Goal: Task Accomplishment & Management: Use online tool/utility

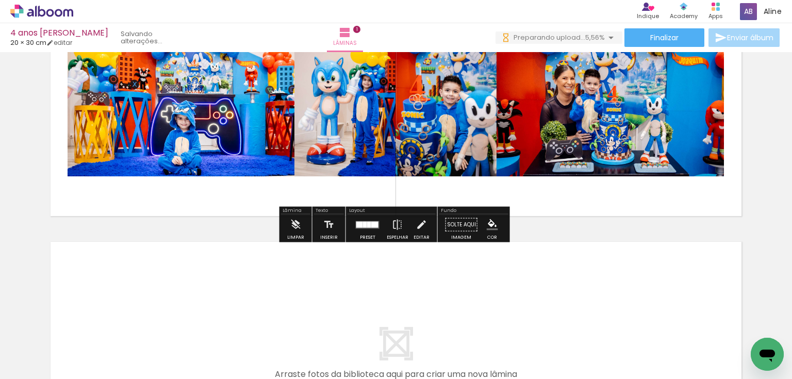
scroll to position [55, 0]
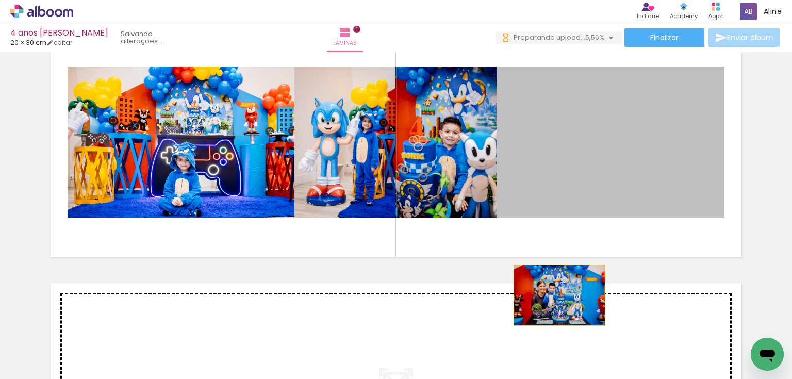
drag, startPoint x: 609, startPoint y: 151, endPoint x: 556, endPoint y: 295, distance: 153.3
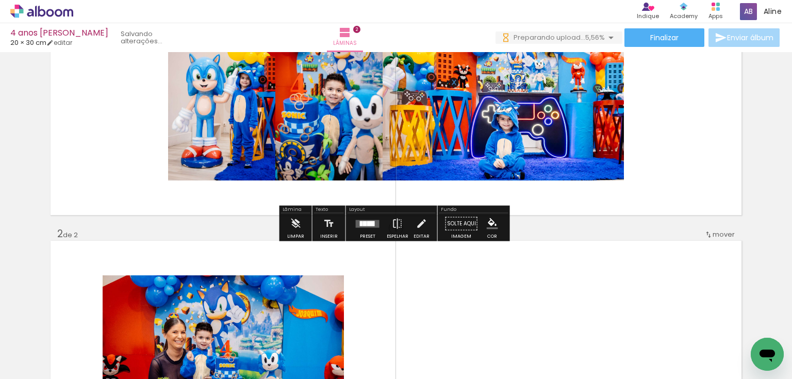
scroll to position [82, 0]
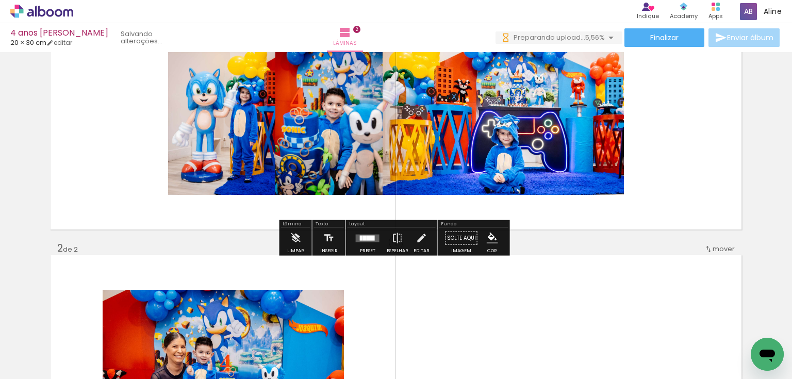
click at [330, 147] on quentale-photo at bounding box center [328, 114] width 107 height 161
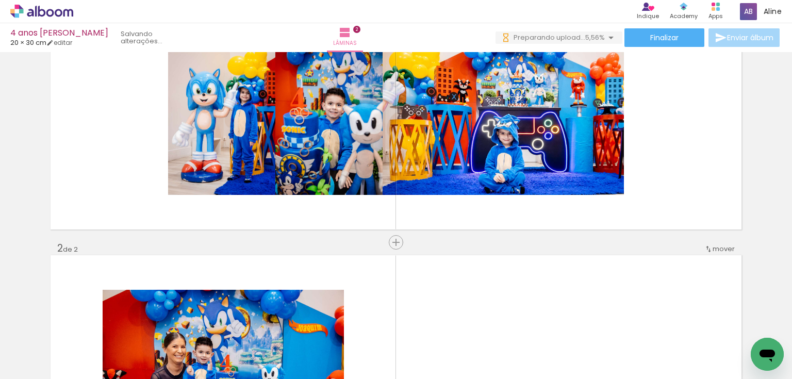
scroll to position [0, 87]
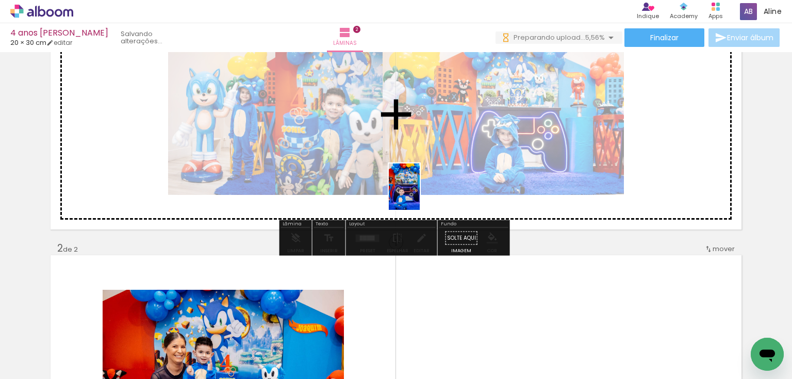
drag, startPoint x: 367, startPoint y: 353, endPoint x: 420, endPoint y: 194, distance: 166.8
click at [420, 194] on quentale-workspace at bounding box center [396, 189] width 792 height 379
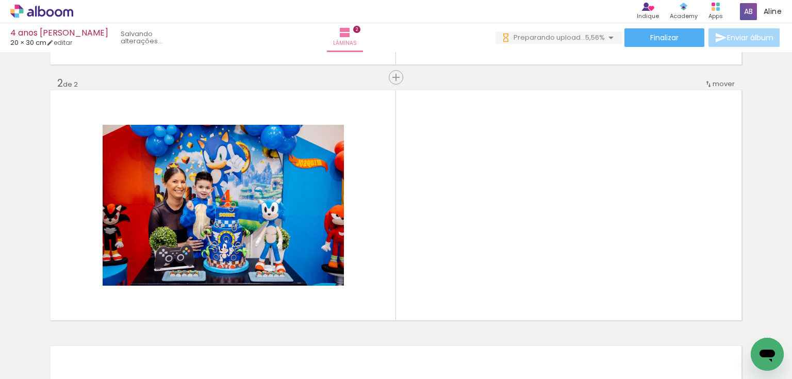
scroll to position [0, 639]
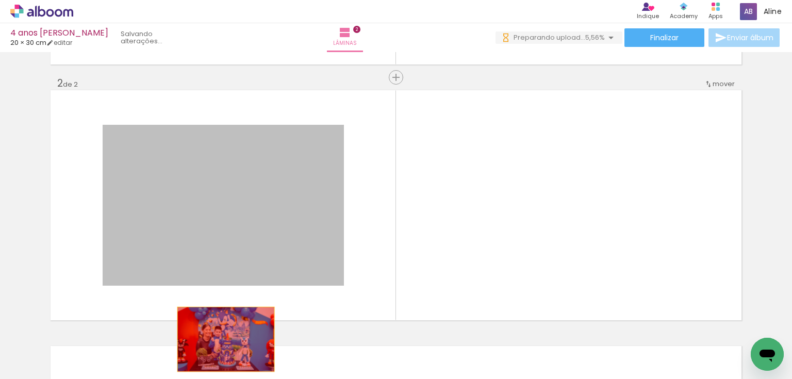
drag, startPoint x: 227, startPoint y: 193, endPoint x: 225, endPoint y: 339, distance: 146.4
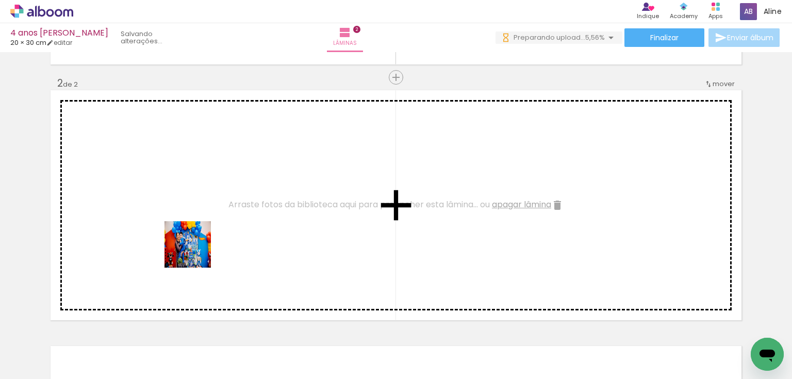
drag, startPoint x: 169, startPoint y: 348, endPoint x: 195, endPoint y: 250, distance: 102.5
click at [195, 250] on quentale-workspace at bounding box center [396, 189] width 792 height 379
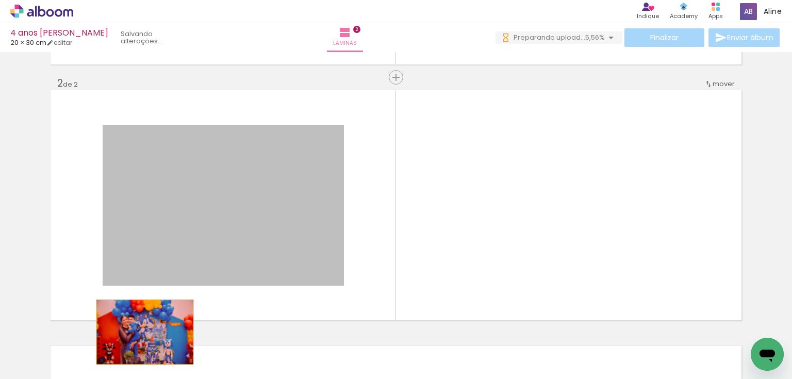
drag, startPoint x: 184, startPoint y: 238, endPoint x: 169, endPoint y: 346, distance: 109.3
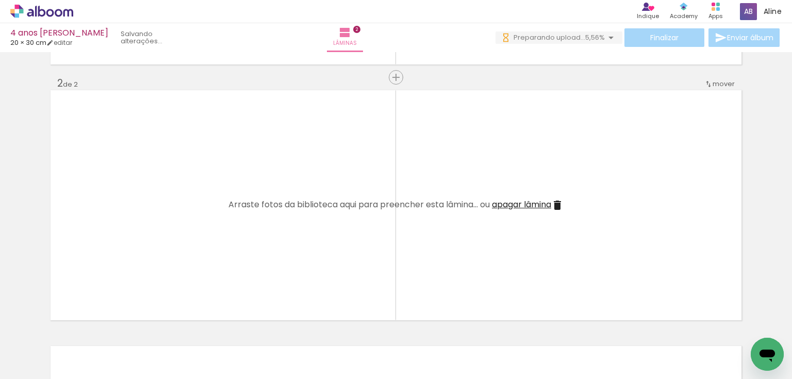
drag, startPoint x: 226, startPoint y: 276, endPoint x: 227, endPoint y: 271, distance: 5.2
click at [227, 271] on quentale-workspace at bounding box center [396, 189] width 792 height 379
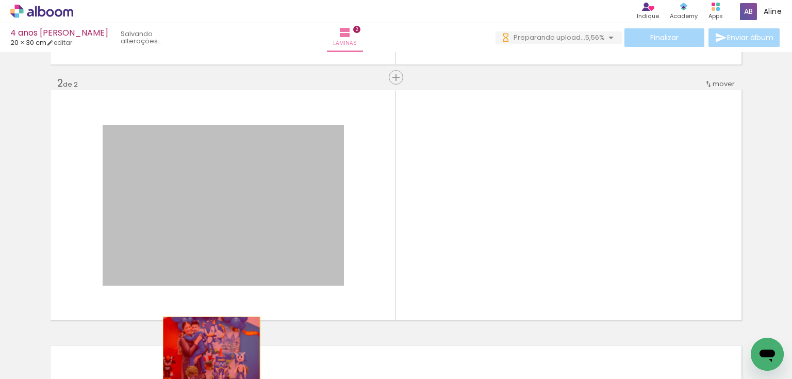
drag, startPoint x: 204, startPoint y: 238, endPoint x: 208, endPoint y: 349, distance: 111.4
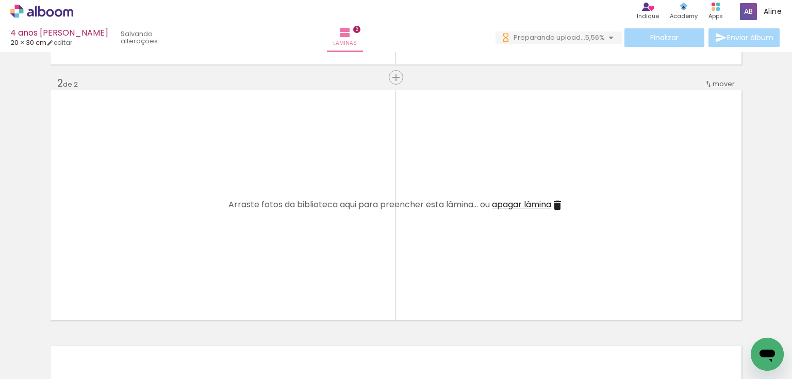
drag, startPoint x: 157, startPoint y: 341, endPoint x: 200, endPoint y: 324, distance: 46.0
click at [181, 254] on quentale-workspace at bounding box center [396, 189] width 792 height 379
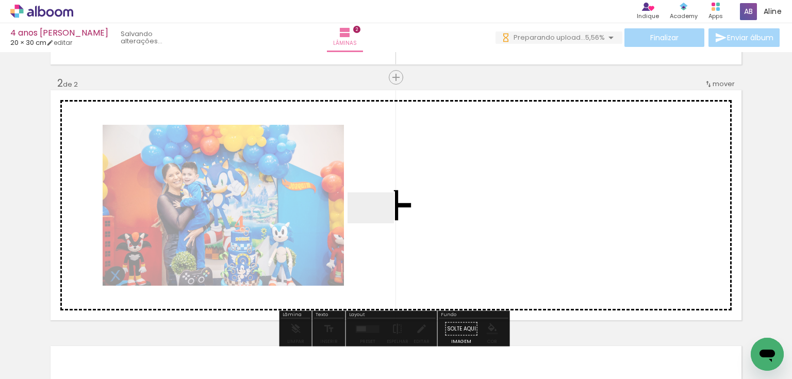
drag, startPoint x: 147, startPoint y: 310, endPoint x: 466, endPoint y: 186, distance: 342.6
click at [466, 186] on quentale-workspace at bounding box center [396, 189] width 792 height 379
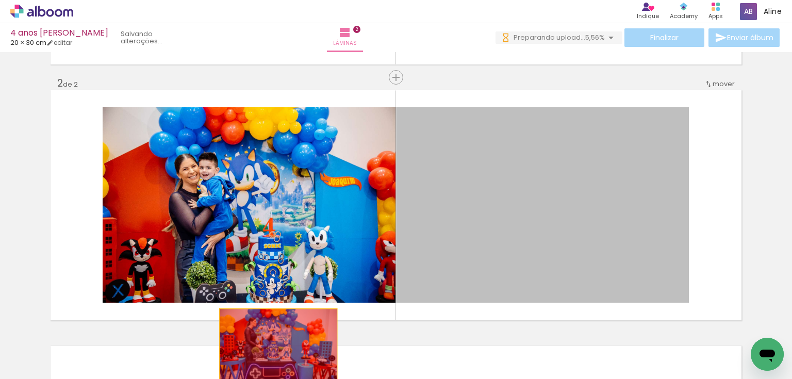
drag, startPoint x: 581, startPoint y: 162, endPoint x: 125, endPoint y: 370, distance: 501.3
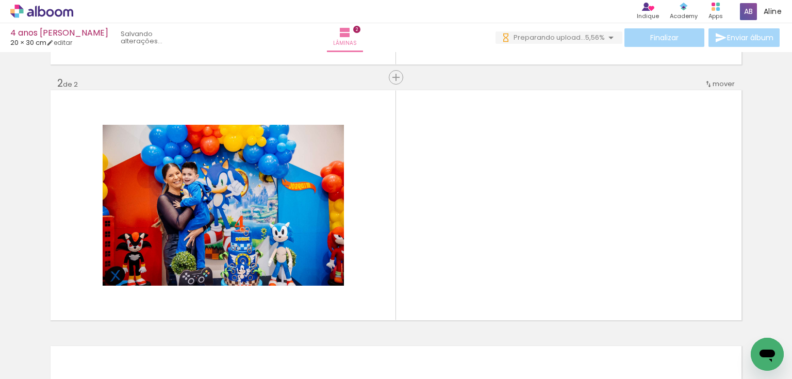
scroll to position [0, 559]
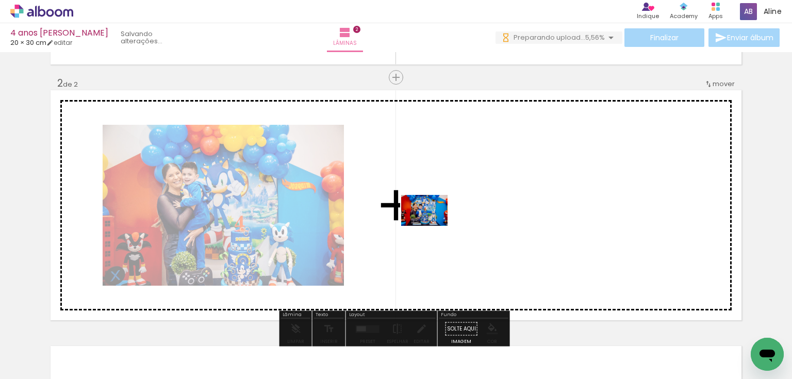
drag, startPoint x: 140, startPoint y: 345, endPoint x: 435, endPoint y: 225, distance: 318.6
click at [435, 225] on quentale-workspace at bounding box center [396, 189] width 792 height 379
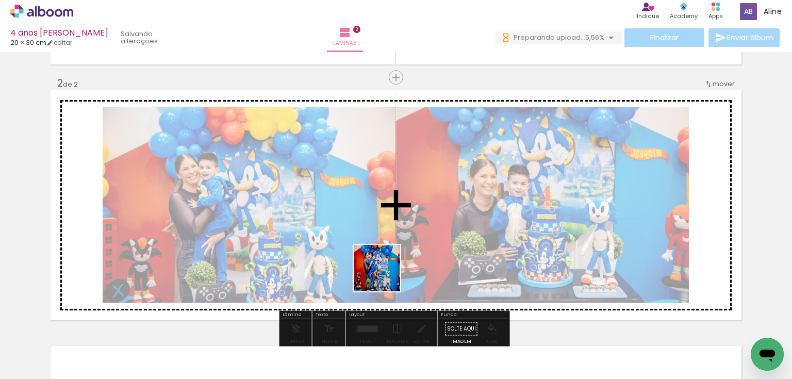
drag, startPoint x: 356, startPoint y: 354, endPoint x: 386, endPoint y: 272, distance: 87.2
click at [386, 272] on quentale-workspace at bounding box center [396, 189] width 792 height 379
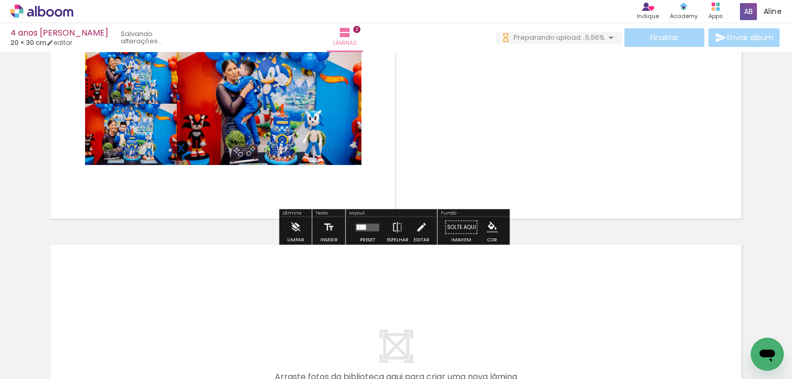
scroll to position [371, 0]
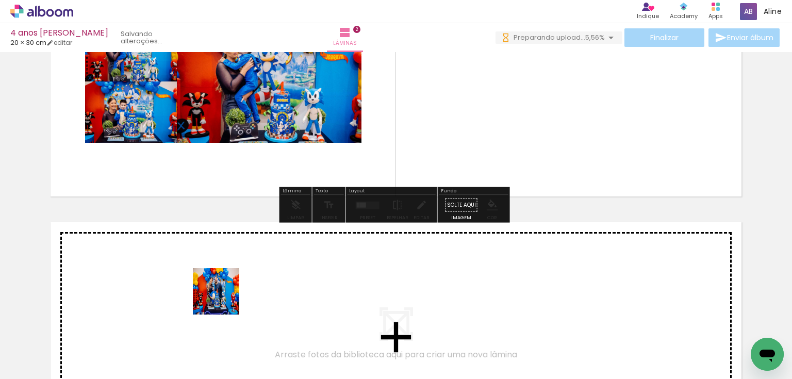
drag, startPoint x: 160, startPoint y: 347, endPoint x: 224, endPoint y: 299, distance: 79.9
click at [224, 299] on quentale-workspace at bounding box center [396, 189] width 792 height 379
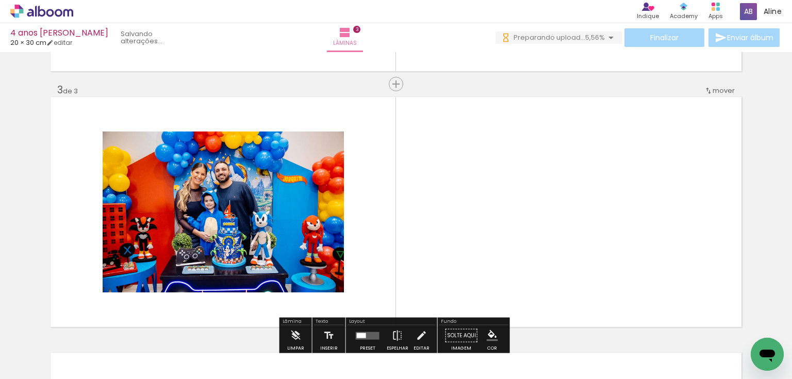
scroll to position [525, 0]
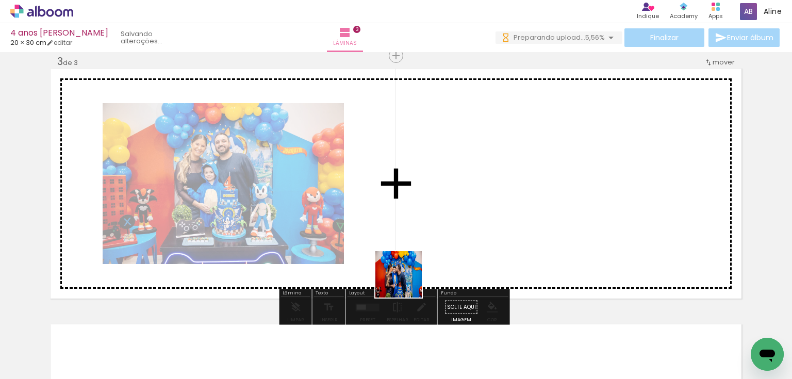
drag, startPoint x: 267, startPoint y: 356, endPoint x: 483, endPoint y: 250, distance: 240.7
click at [483, 250] on quentale-workspace at bounding box center [396, 189] width 792 height 379
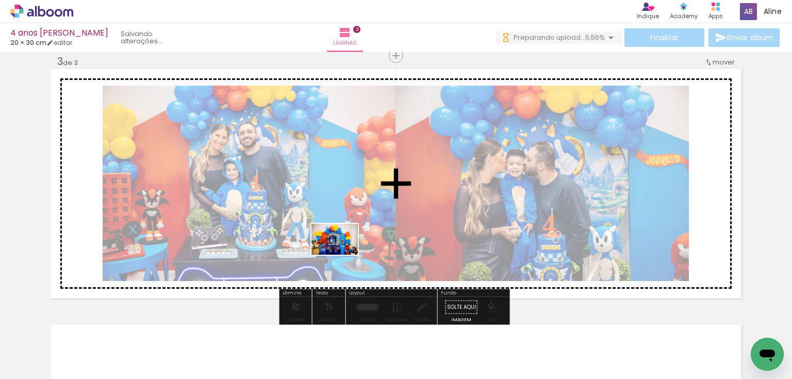
drag, startPoint x: 236, startPoint y: 337, endPoint x: 344, endPoint y: 253, distance: 137.8
click at [344, 253] on quentale-workspace at bounding box center [396, 189] width 792 height 379
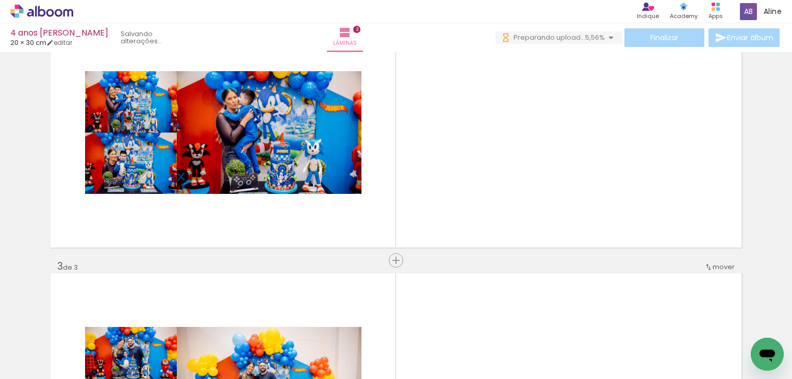
scroll to position [277, 0]
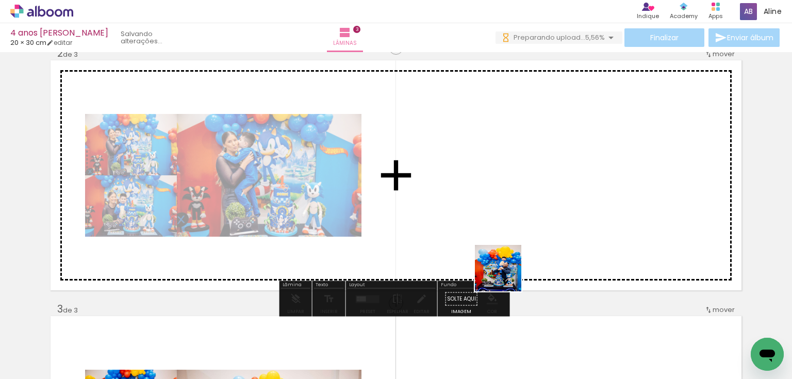
drag, startPoint x: 506, startPoint y: 276, endPoint x: 506, endPoint y: 239, distance: 37.1
click at [506, 239] on quentale-workspace at bounding box center [396, 189] width 792 height 379
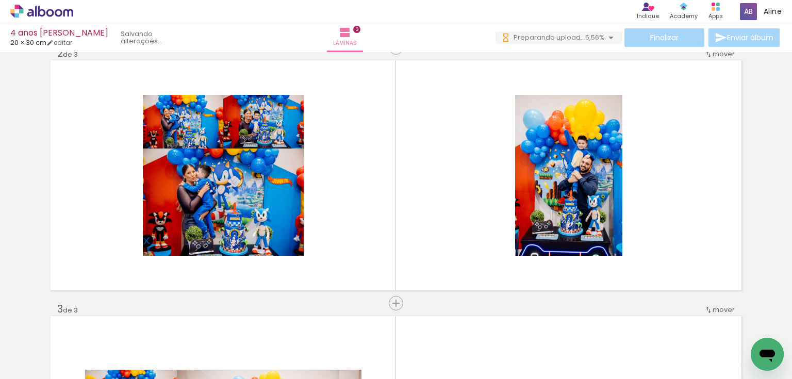
scroll to position [0, 1212]
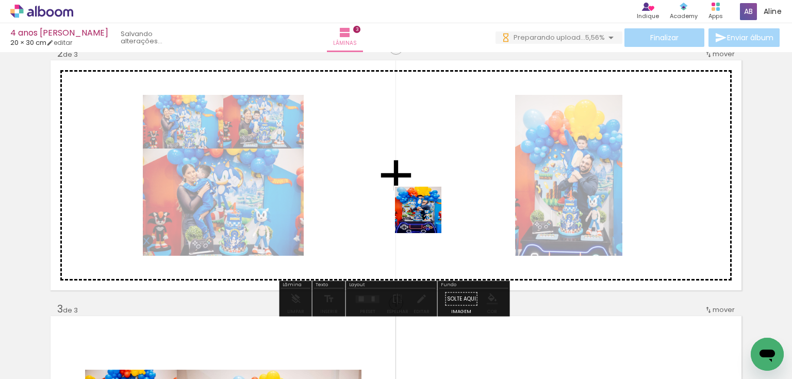
drag, startPoint x: 404, startPoint y: 359, endPoint x: 426, endPoint y: 216, distance: 144.6
click at [426, 216] on quentale-workspace at bounding box center [396, 189] width 792 height 379
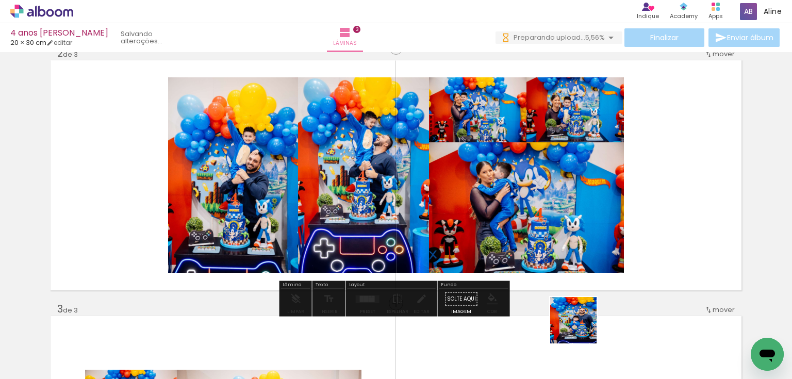
drag, startPoint x: 565, startPoint y: 348, endPoint x: 675, endPoint y: 225, distance: 165.8
click at [675, 225] on quentale-workspace at bounding box center [396, 189] width 792 height 379
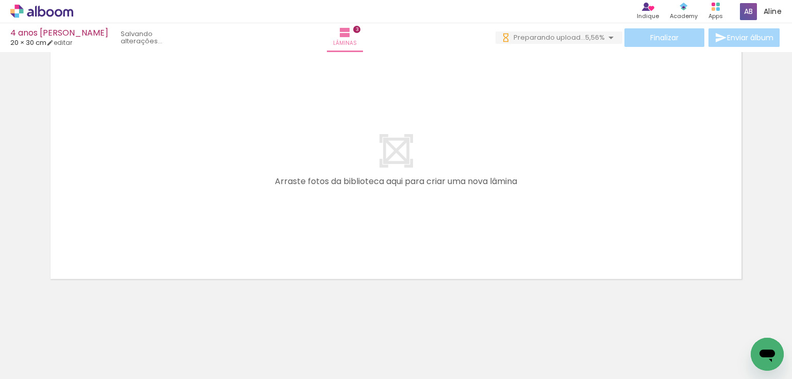
scroll to position [0, 1735]
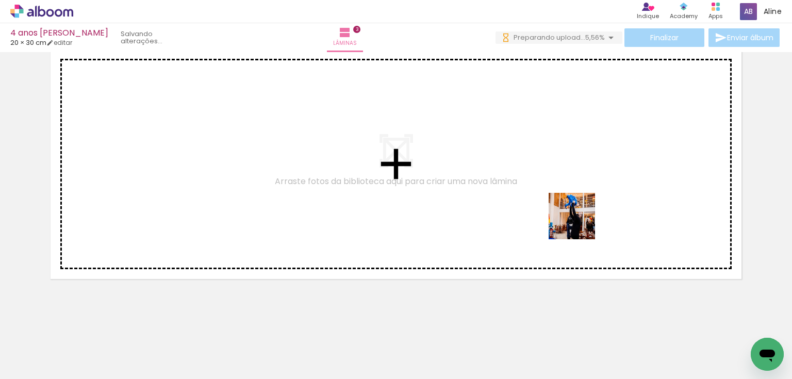
drag, startPoint x: 629, startPoint y: 342, endPoint x: 578, endPoint y: 219, distance: 133.6
click at [578, 219] on quentale-workspace at bounding box center [396, 189] width 792 height 379
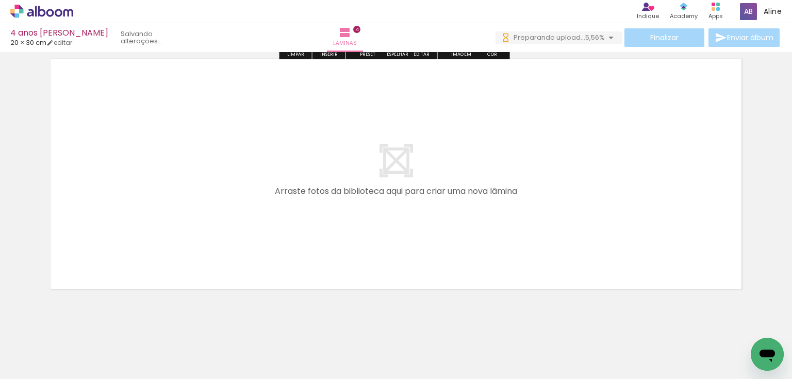
scroll to position [1056, 0]
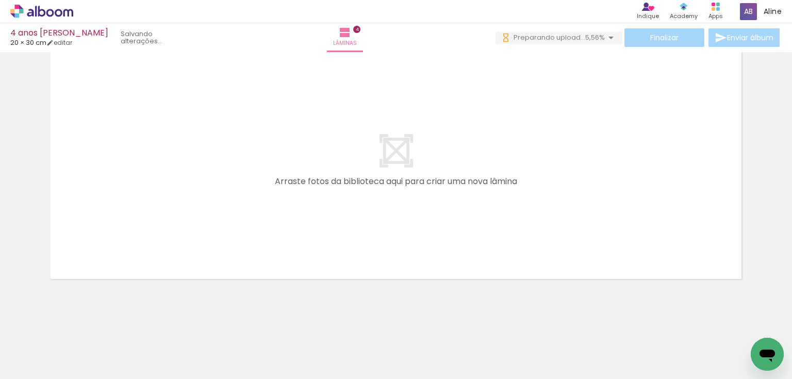
drag, startPoint x: 358, startPoint y: 251, endPoint x: 387, endPoint y: 187, distance: 69.9
click at [385, 179] on quentale-workspace at bounding box center [396, 189] width 792 height 379
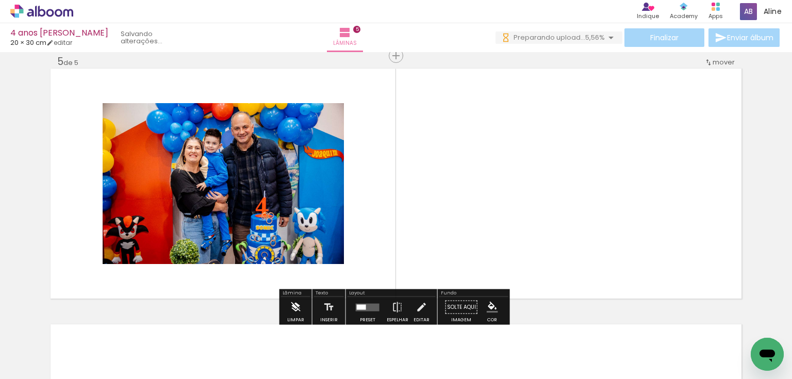
scroll to position [1036, 0]
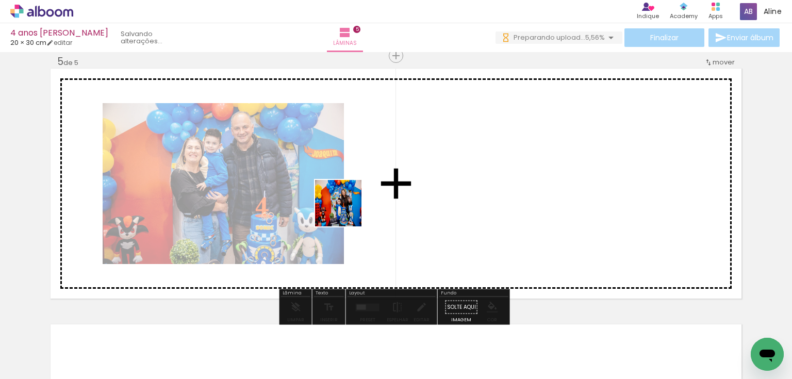
drag, startPoint x: 224, startPoint y: 351, endPoint x: 394, endPoint y: 184, distance: 238.0
click at [394, 184] on quentale-workspace at bounding box center [396, 189] width 792 height 379
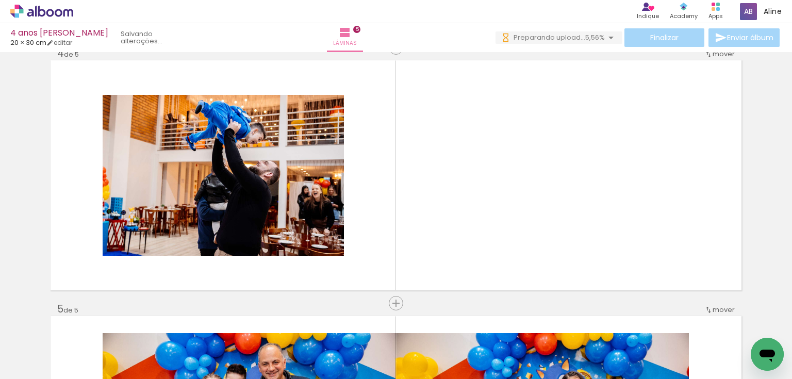
scroll to position [0, 2308]
drag, startPoint x: 279, startPoint y: 347, endPoint x: 386, endPoint y: 264, distance: 135.1
click at [386, 264] on quentale-workspace at bounding box center [396, 189] width 792 height 379
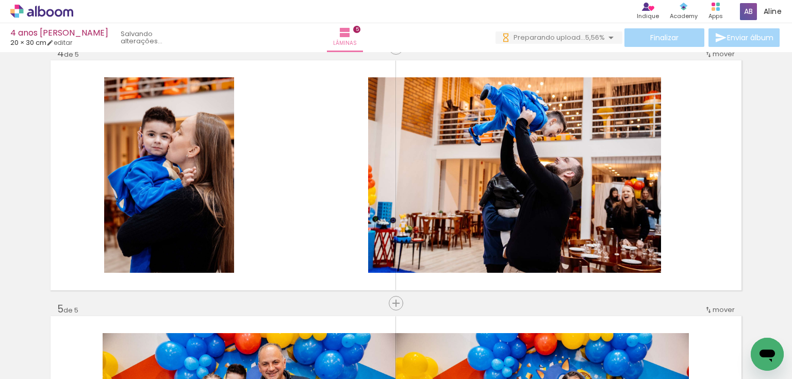
scroll to position [0, 2635]
drag, startPoint x: 300, startPoint y: 351, endPoint x: 342, endPoint y: 233, distance: 125.1
click at [342, 233] on quentale-workspace at bounding box center [396, 189] width 792 height 379
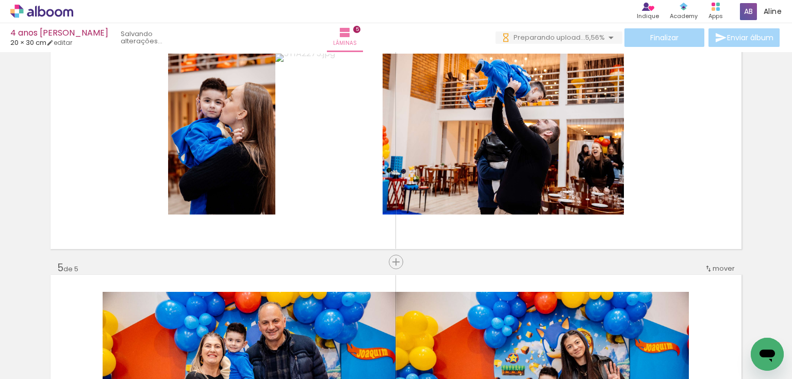
scroll to position [0, 2903]
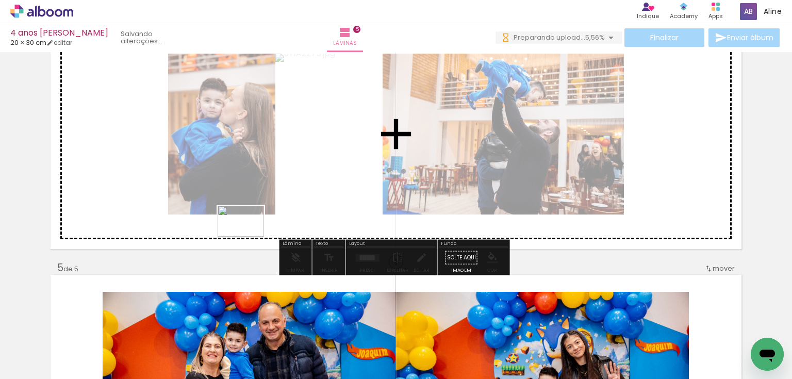
drag, startPoint x: 219, startPoint y: 278, endPoint x: 248, endPoint y: 236, distance: 51.5
click at [248, 236] on quentale-workspace at bounding box center [396, 189] width 792 height 379
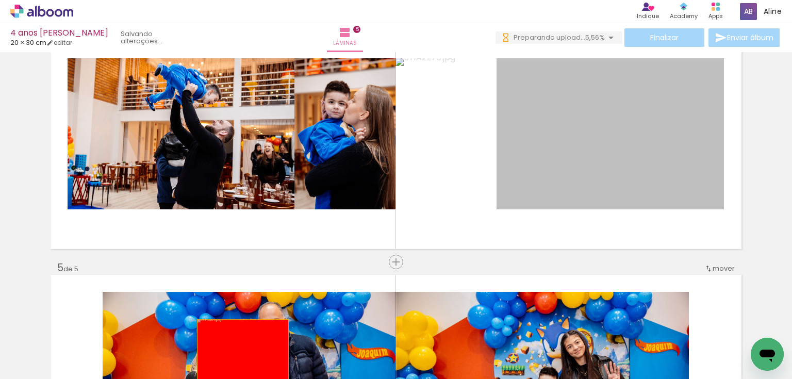
drag, startPoint x: 589, startPoint y: 140, endPoint x: 208, endPoint y: 355, distance: 437.2
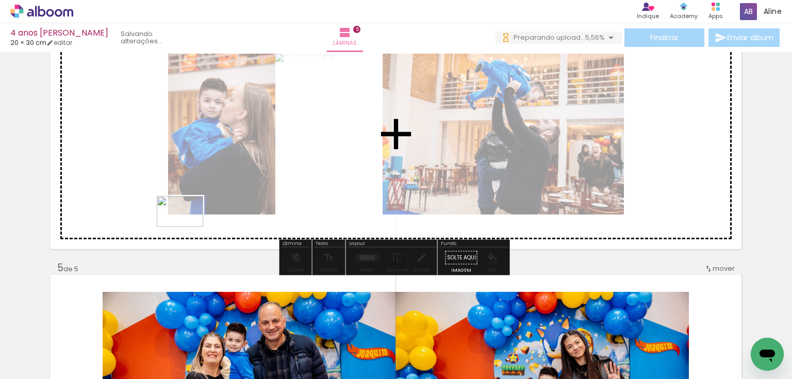
drag, startPoint x: 89, startPoint y: 346, endPoint x: 188, endPoint y: 227, distance: 155.2
click at [188, 227] on quentale-workspace at bounding box center [396, 189] width 792 height 379
